Goal: Task Accomplishment & Management: Complete application form

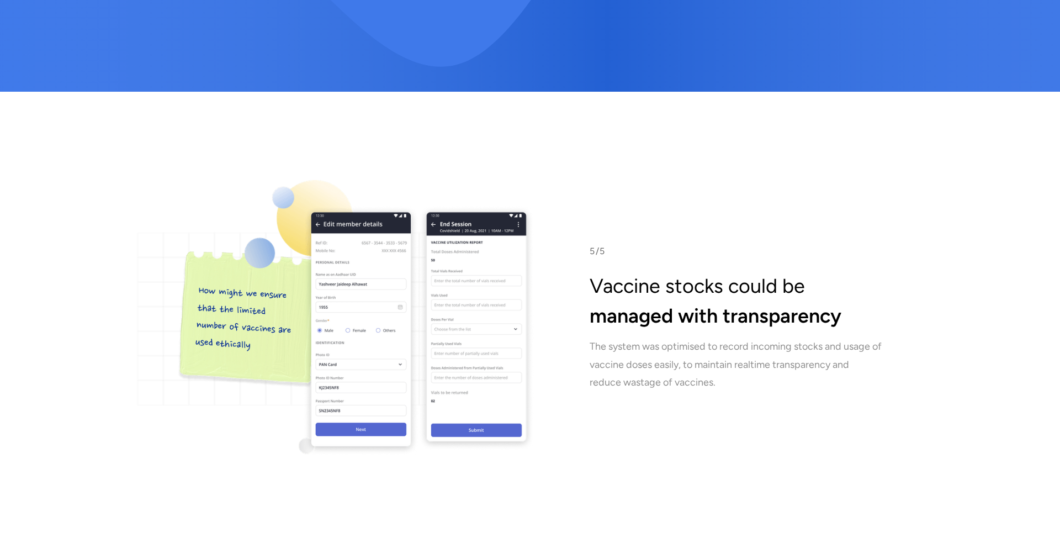
scroll to position [6218, 0]
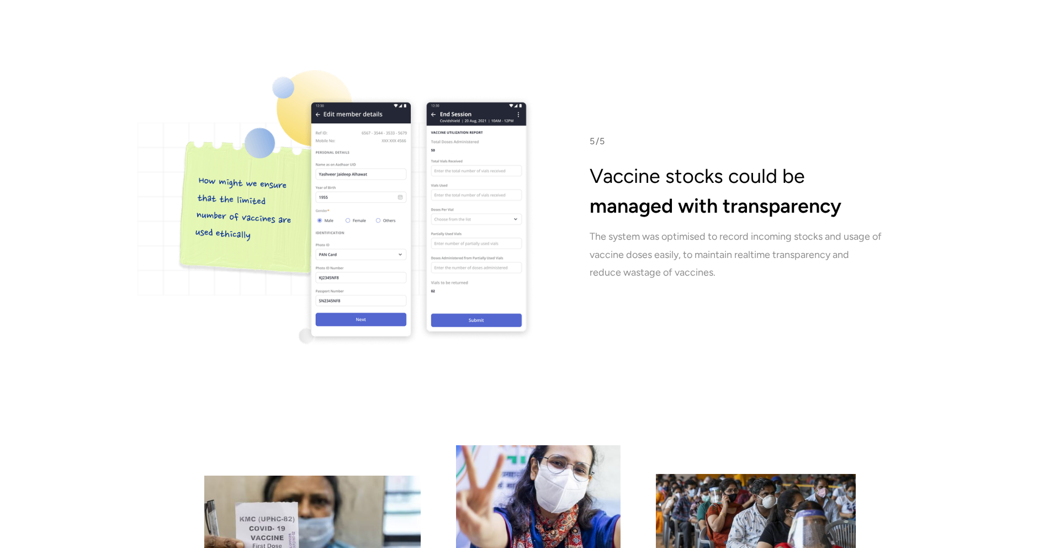
scroll to position [6333, 0]
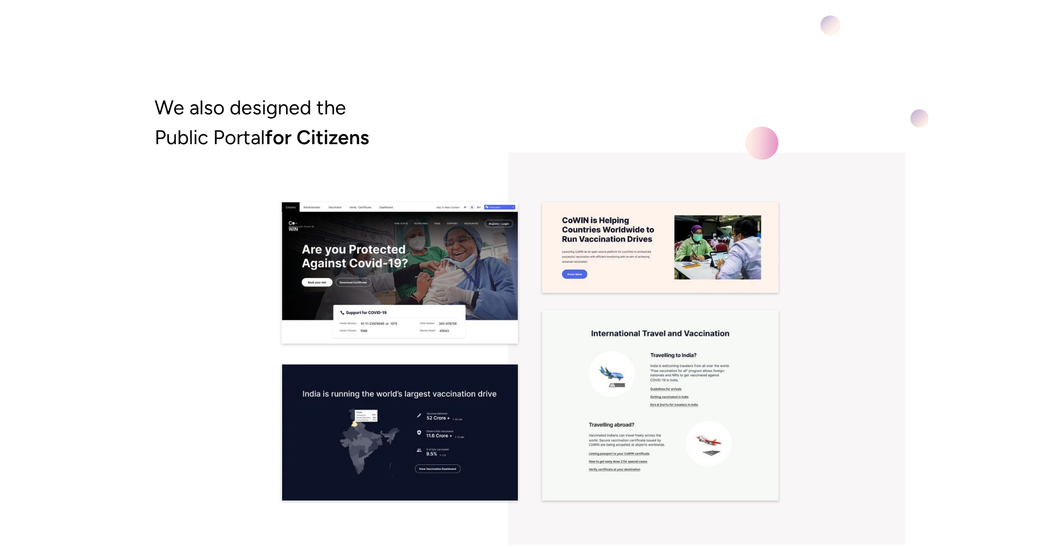
scroll to position [7025, 0]
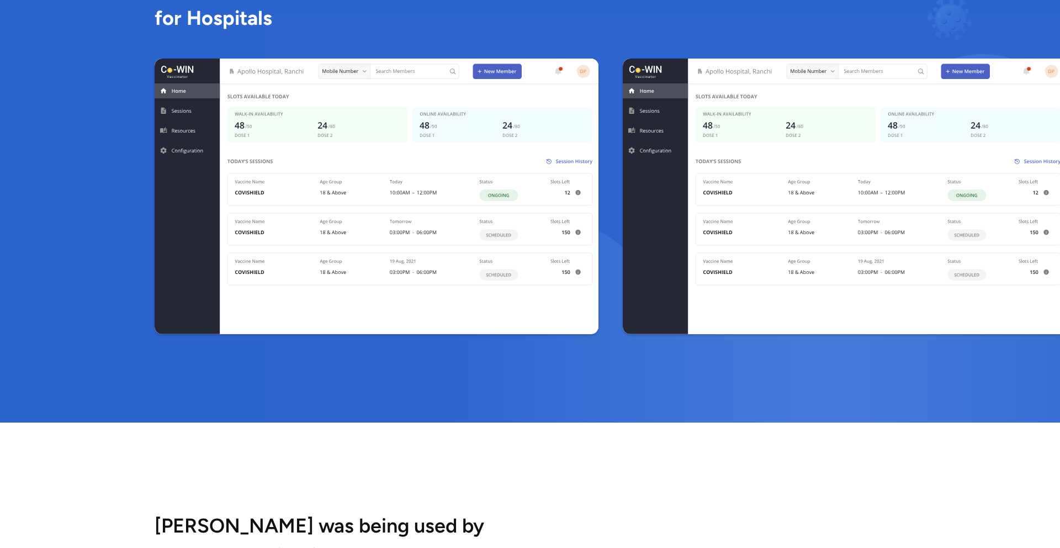
scroll to position [1925, 0]
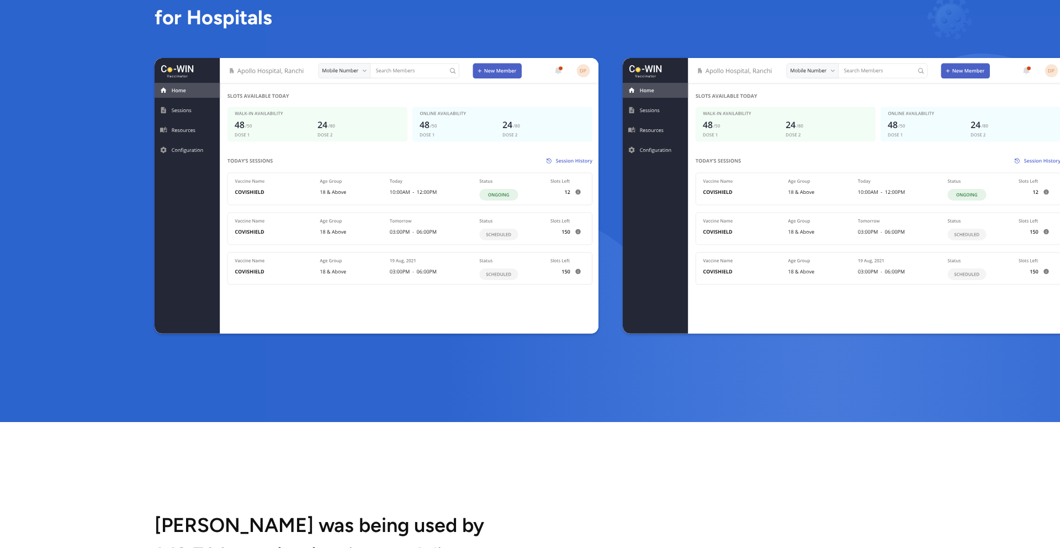
click at [478, 258] on img at bounding box center [377, 196] width 444 height 276
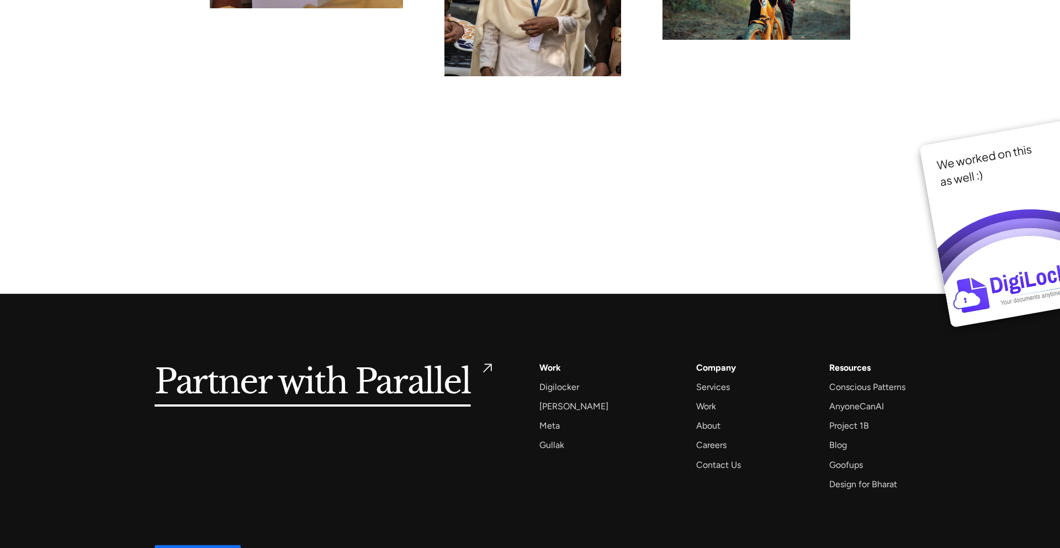
scroll to position [8506, 0]
click at [560, 437] on div "Gullak" at bounding box center [552, 444] width 25 height 15
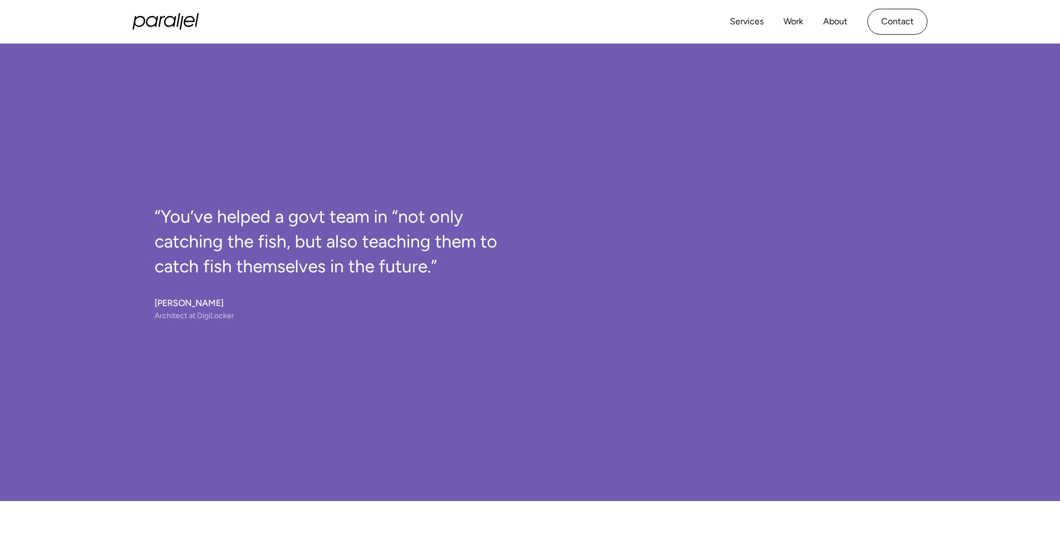
scroll to position [6951, 0]
click at [1000, 225] on div "“You’ve helped a govt team in “not only catching the fish, but also teaching th…" at bounding box center [530, 263] width 1060 height 344
click at [965, 234] on div "“You’ve helped a govt team in “not only catching the fish, but also teaching th…" at bounding box center [530, 263] width 1060 height 344
click at [604, 192] on div "“You’ve helped a govt team in “not only catching the fish, but also teaching th…" at bounding box center [530, 263] width 751 height 344
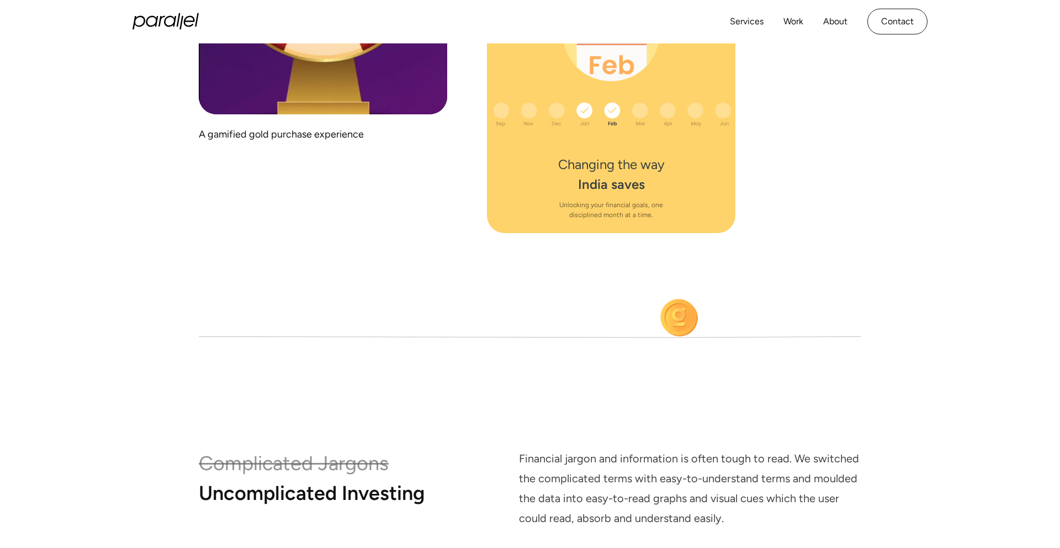
scroll to position [5724, 0]
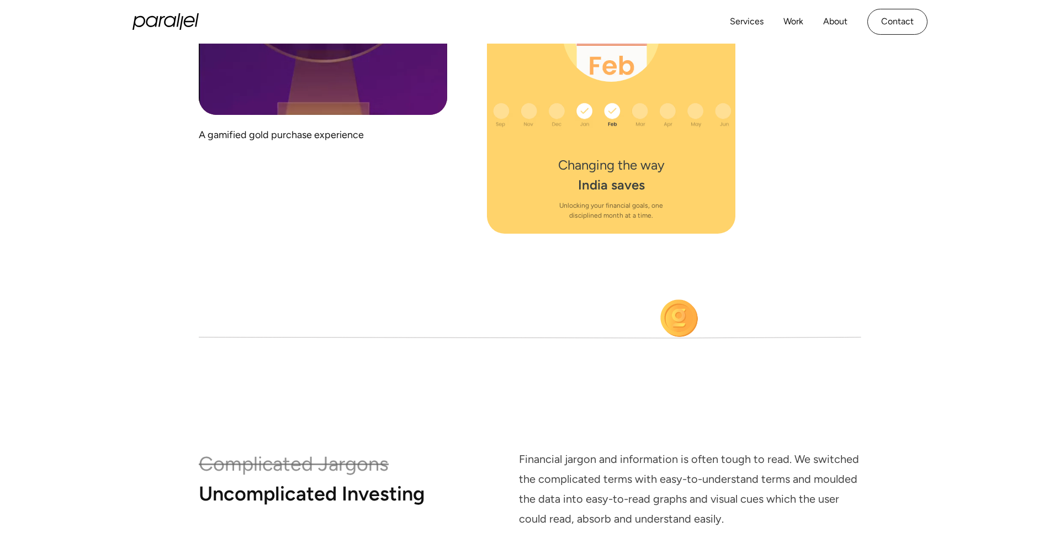
drag, startPoint x: 676, startPoint y: 309, endPoint x: 595, endPoint y: 310, distance: 80.6
click at [595, 310] on icon at bounding box center [530, 286] width 663 height 719
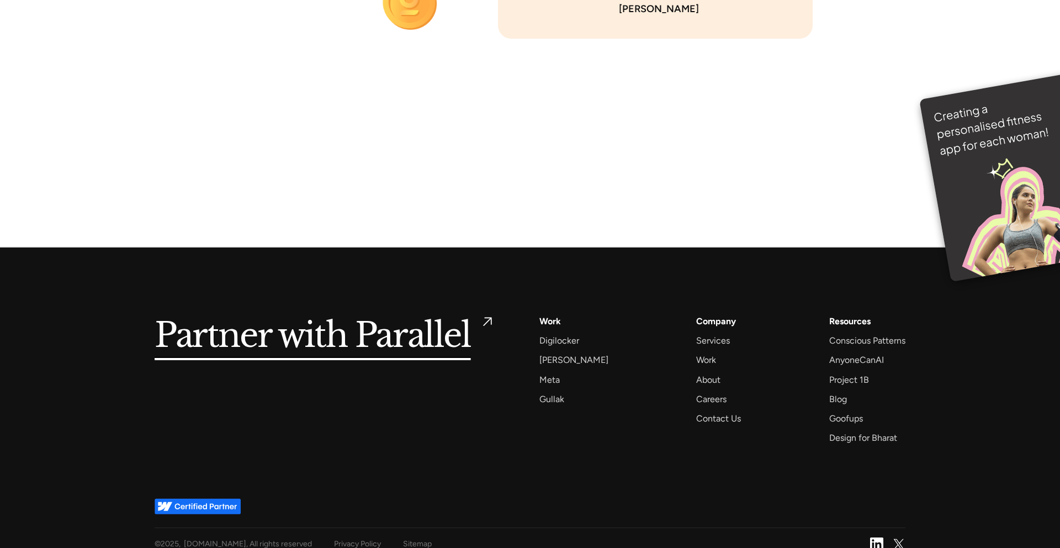
scroll to position [7840, 0]
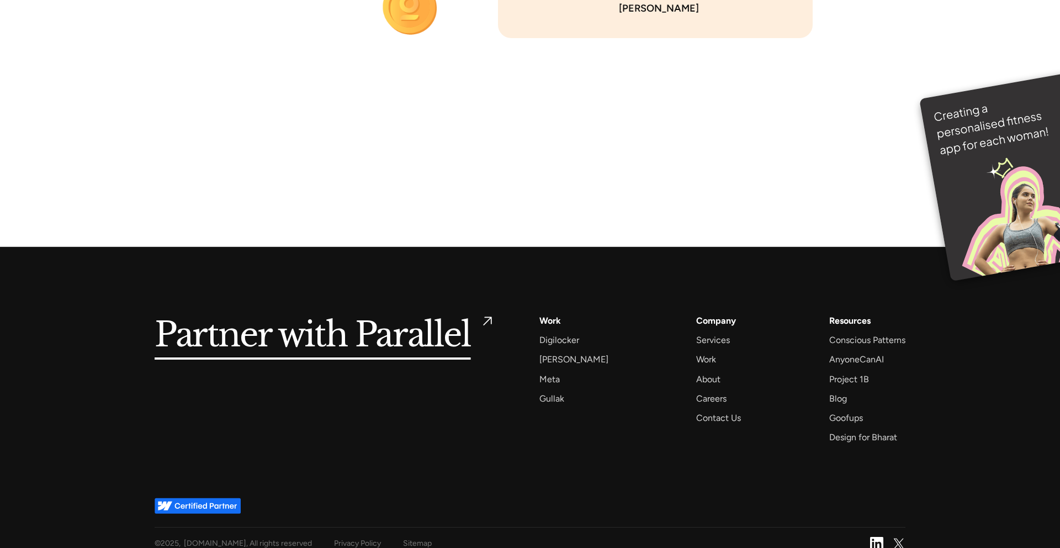
click at [212, 498] on img at bounding box center [198, 506] width 86 height 16
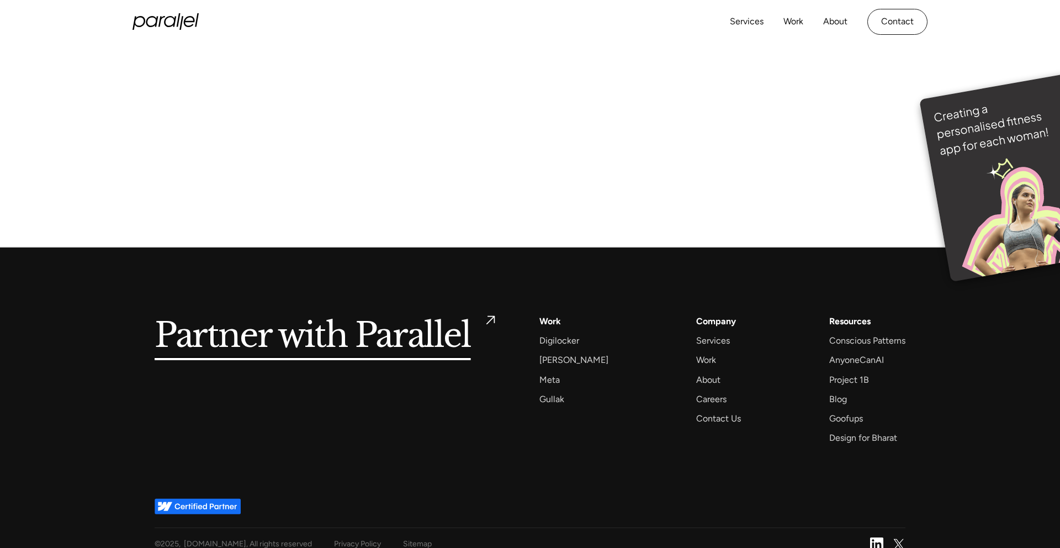
click at [276, 318] on h5 "Partner with Parallel" at bounding box center [313, 336] width 316 height 45
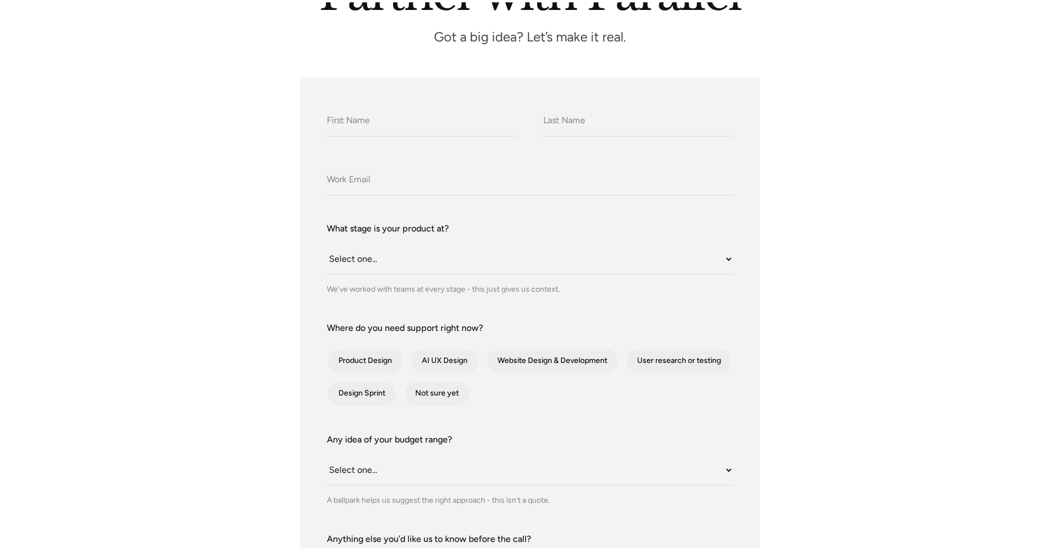
scroll to position [160, 0]
click at [442, 357] on div "contact-form" at bounding box center [445, 360] width 68 height 25
click at [429, 357] on input "AI UX Design" at bounding box center [425, 360] width 7 height 7
click at [442, 357] on div "contact-form" at bounding box center [445, 360] width 68 height 25
click at [429, 357] on input "AI UX Design" at bounding box center [425, 360] width 7 height 7
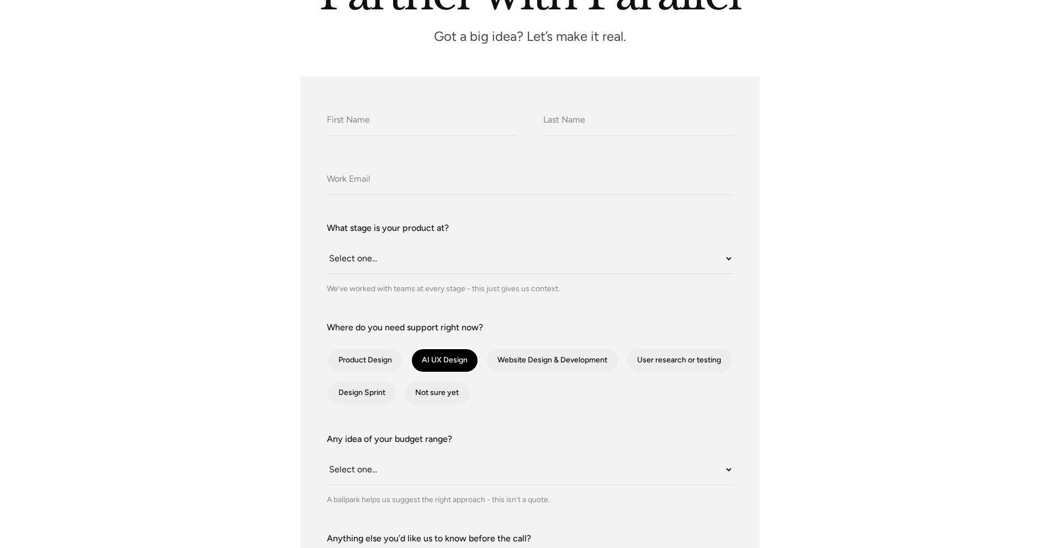
checkbox input "false"
click at [374, 360] on div "contact-form" at bounding box center [366, 360] width 76 height 25
click at [346, 360] on input "Product Design" at bounding box center [342, 360] width 7 height 7
checkbox input "true"
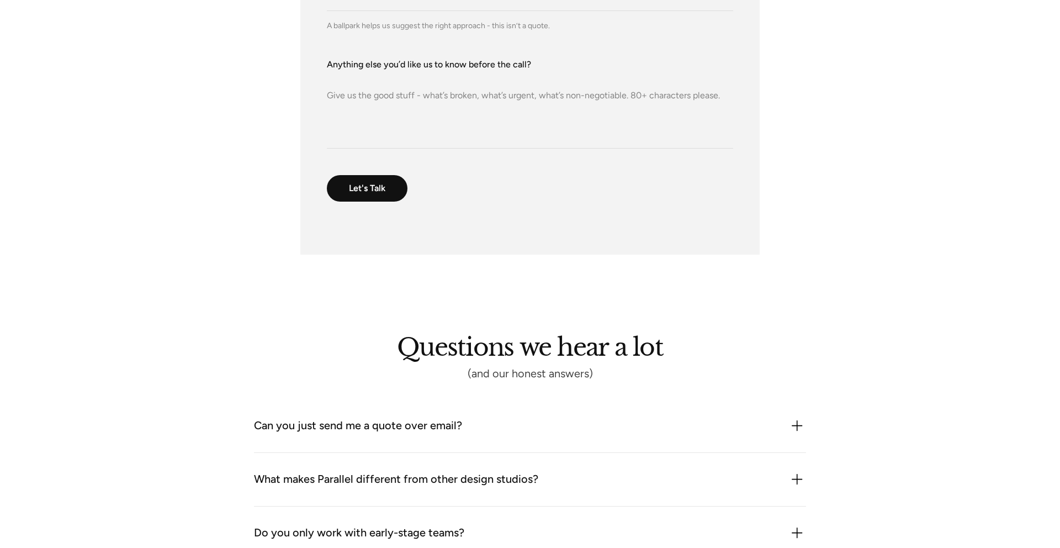
scroll to position [638, 0]
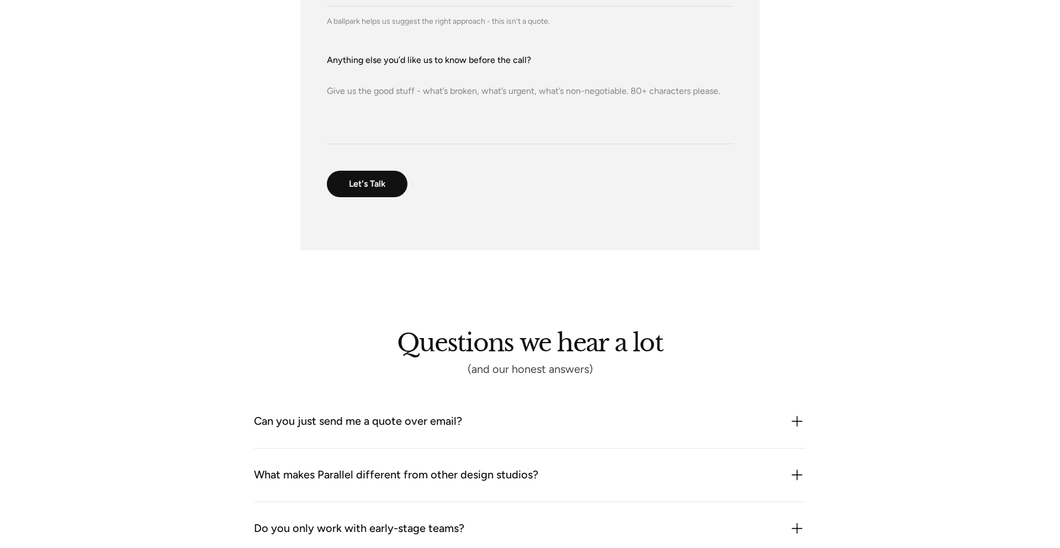
click at [353, 403] on div "Can you just send me a quote over email? We could but it probably wouldn’t be h…" at bounding box center [530, 422] width 552 height 54
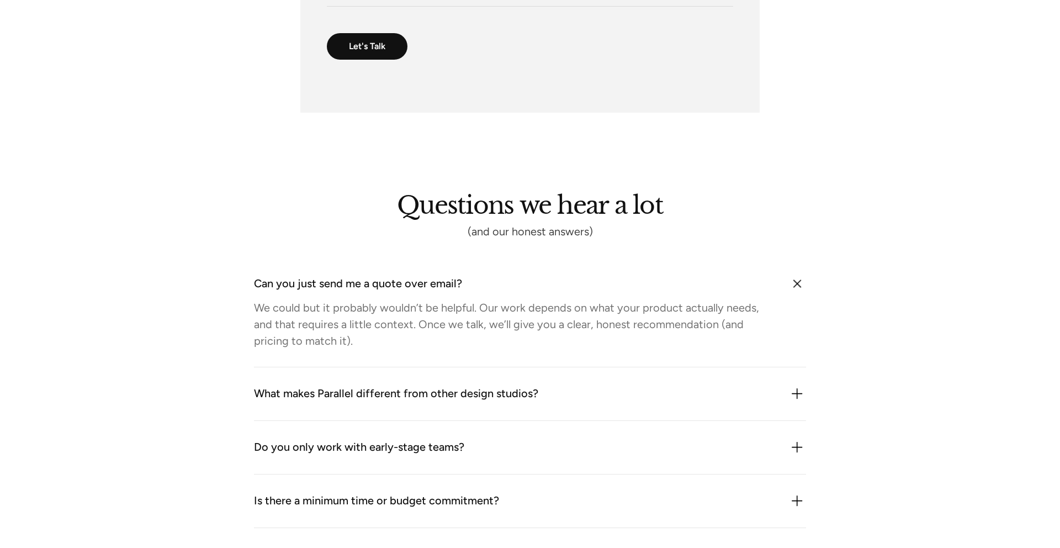
scroll to position [777, 0]
click at [353, 403] on div "What makes Parallel different from other design studios? We combine product thi…" at bounding box center [530, 393] width 552 height 54
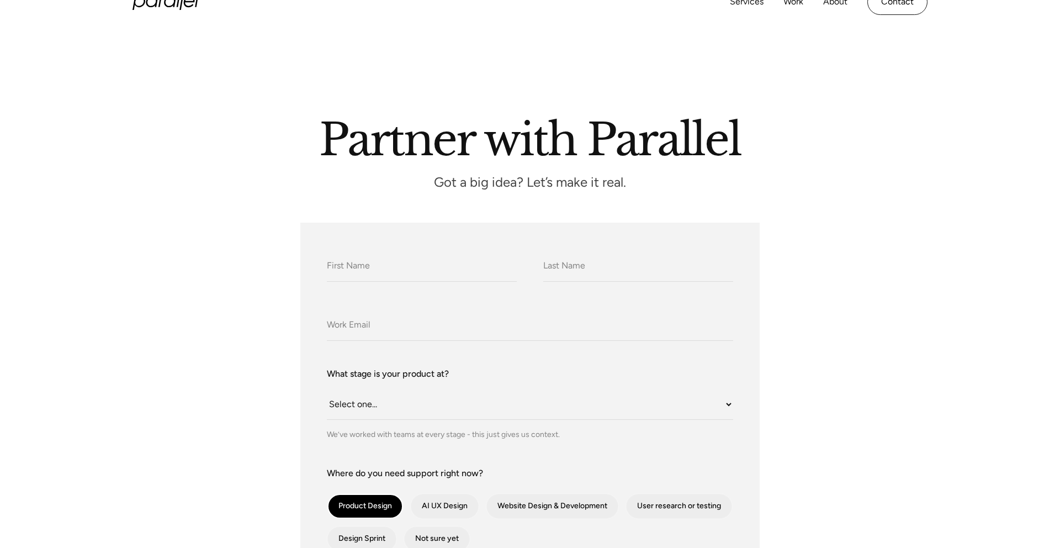
scroll to position [0, 0]
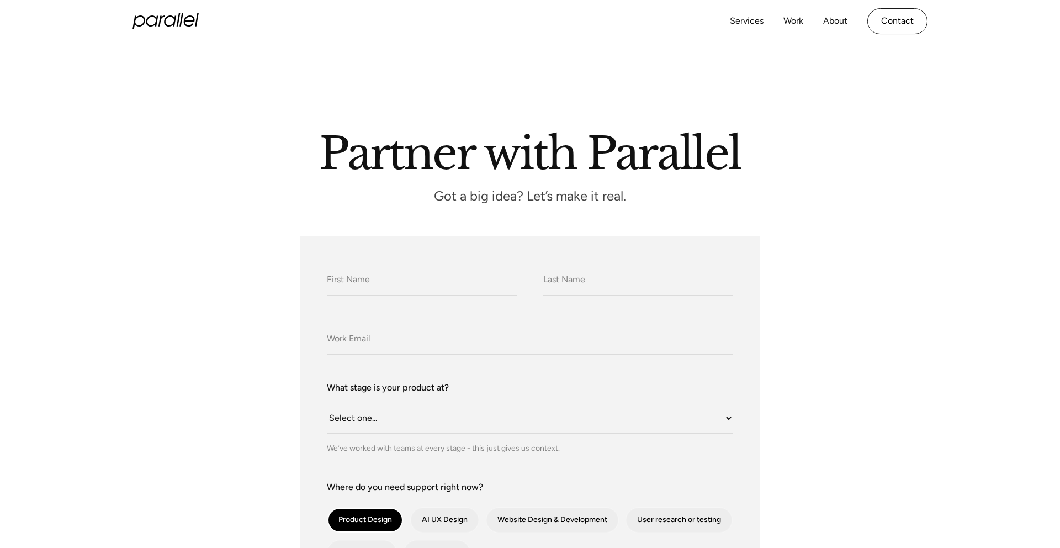
click at [171, 24] on icon "home" at bounding box center [166, 21] width 66 height 17
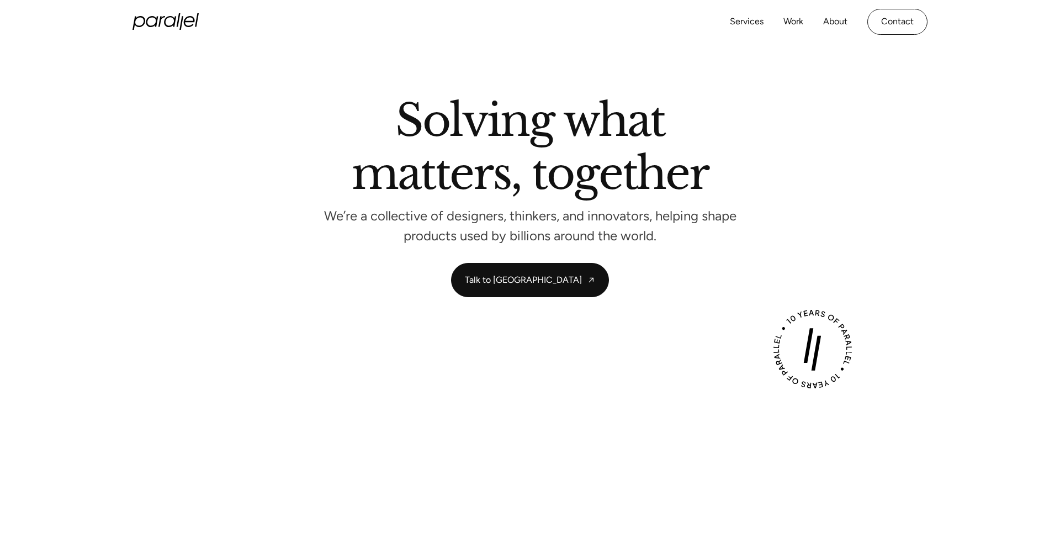
drag, startPoint x: 221, startPoint y: 43, endPoint x: 108, endPoint y: 28, distance: 114.7
click at [108, 29] on div "Services Work About Careers Contact LinkedIn Twitter (X)" at bounding box center [530, 22] width 1060 height 44
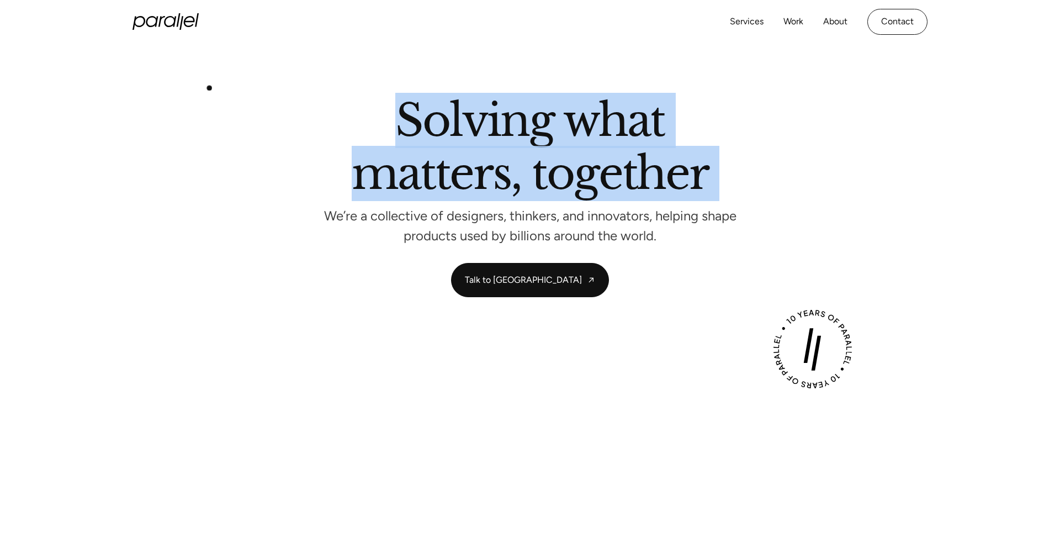
drag, startPoint x: 242, startPoint y: 85, endPoint x: 135, endPoint y: 105, distance: 109.2
click at [136, 104] on section "Solving what matters, together We’re a collective of designers, thinkers, and i…" at bounding box center [530, 198] width 1060 height 309
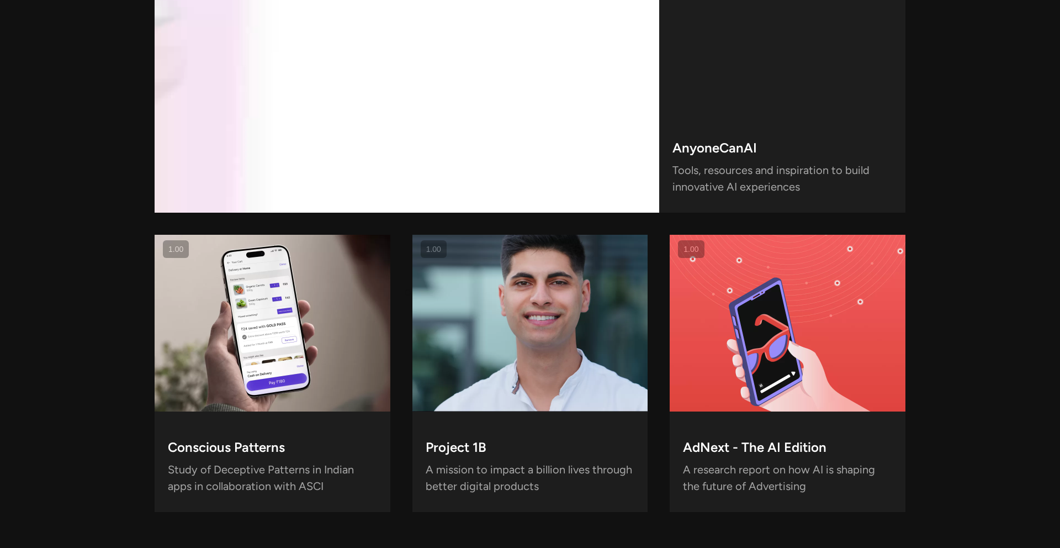
scroll to position [2940, 0]
